Goal: Task Accomplishment & Management: Use online tool/utility

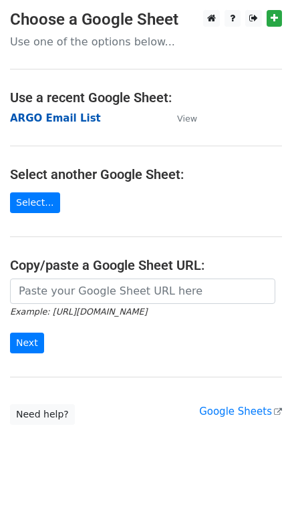
click at [60, 124] on strong "ARGO Email List" at bounding box center [55, 118] width 91 height 12
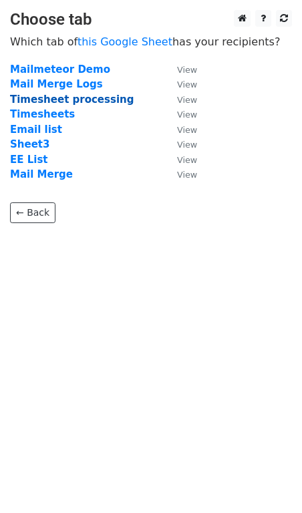
click at [64, 100] on strong "Timesheet processing" at bounding box center [72, 100] width 124 height 12
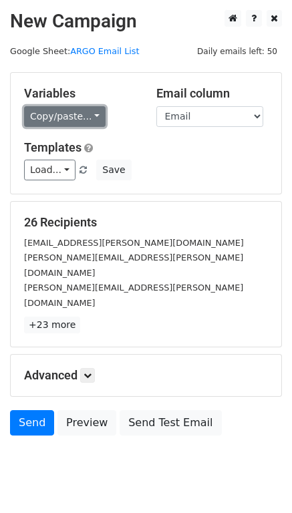
click at [96, 114] on link "Copy/paste..." at bounding box center [65, 116] width 82 height 21
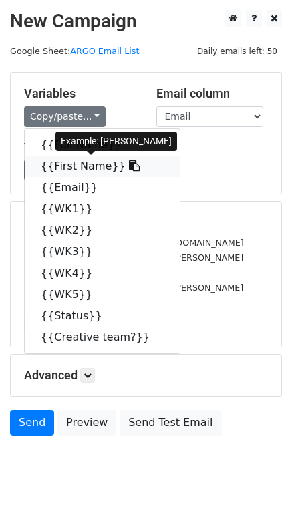
click at [85, 171] on link "{{First Name}}" at bounding box center [102, 166] width 155 height 21
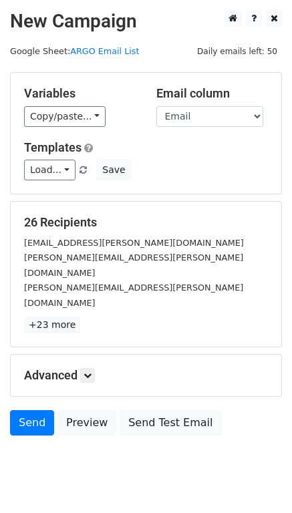
click at [104, 317] on p "+23 more" at bounding box center [146, 325] width 244 height 17
click at [72, 317] on link "+23 more" at bounding box center [52, 325] width 56 height 17
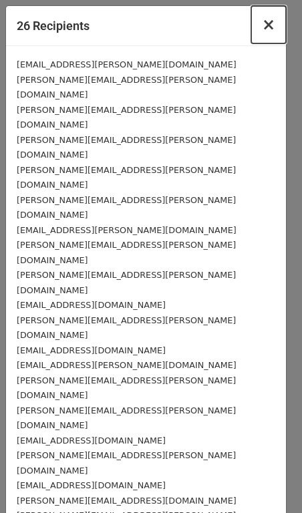
click at [271, 21] on span "×" at bounding box center [268, 24] width 13 height 19
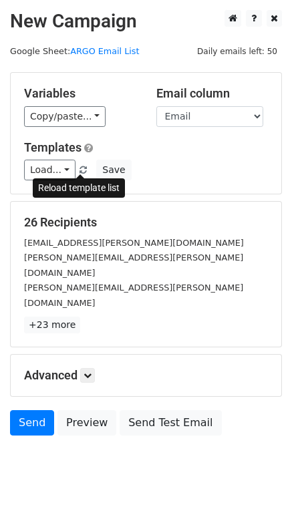
click at [80, 168] on span at bounding box center [83, 170] width 7 height 9
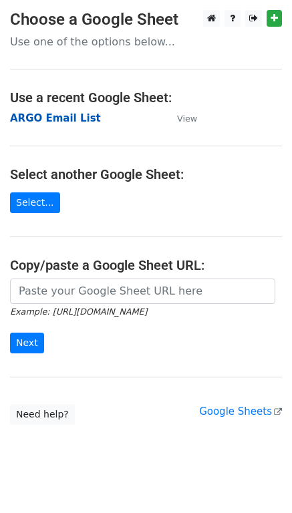
click at [54, 124] on strong "ARGO Email List" at bounding box center [55, 118] width 91 height 12
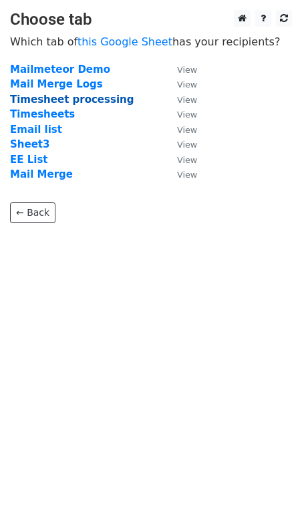
click at [60, 102] on strong "Timesheet processing" at bounding box center [72, 100] width 124 height 12
